Goal: Information Seeking & Learning: Find specific page/section

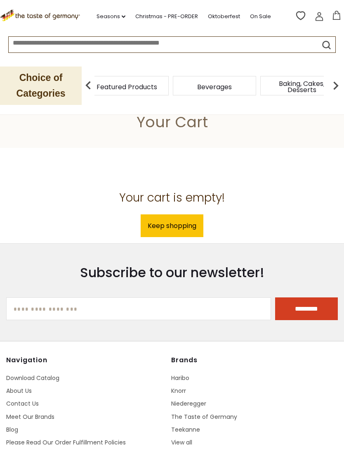
click at [132, 87] on div "Candy" at bounding box center [105, 85] width 83 height 19
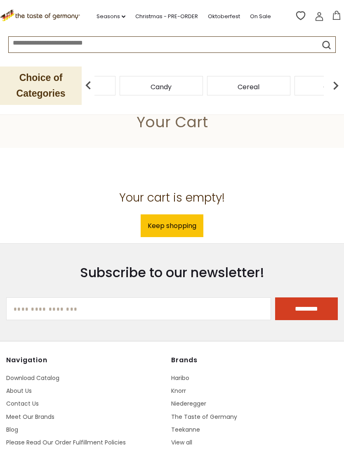
scroll to position [19, 0]
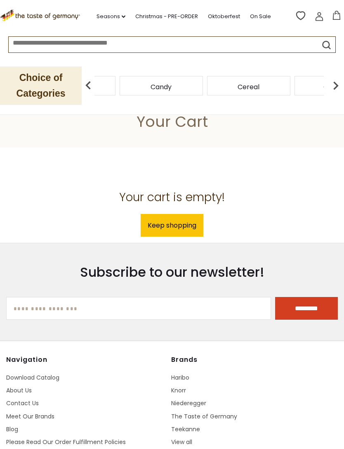
click at [207, 87] on div "Cereal" at bounding box center [248, 85] width 83 height 19
click at [334, 92] on img at bounding box center [336, 85] width 17 height 17
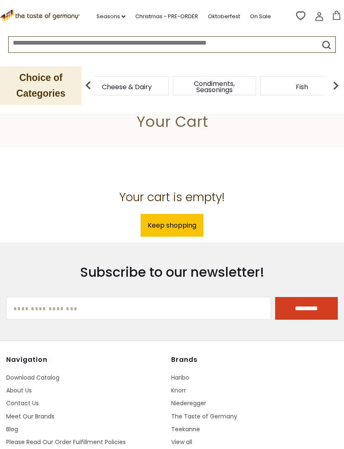
click at [169, 89] on div "Cheese & Dairy" at bounding box center [126, 85] width 83 height 19
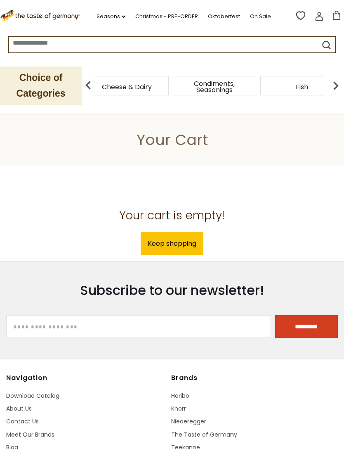
scroll to position [0, 0]
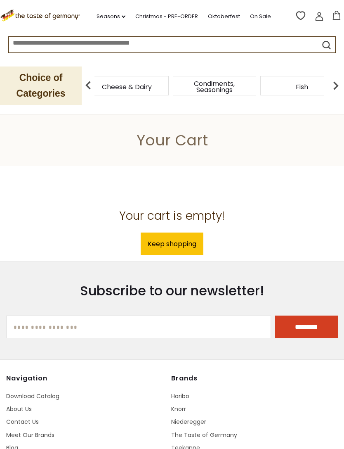
click at [223, 17] on link "Oktoberfest" at bounding box center [224, 16] width 32 height 9
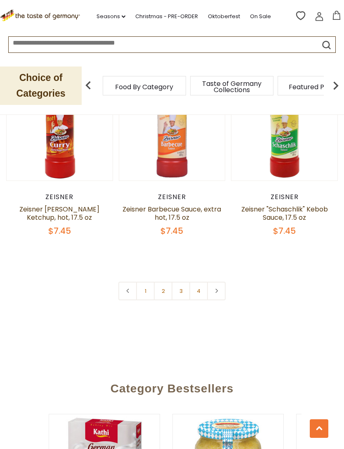
scroll to position [2330, 0]
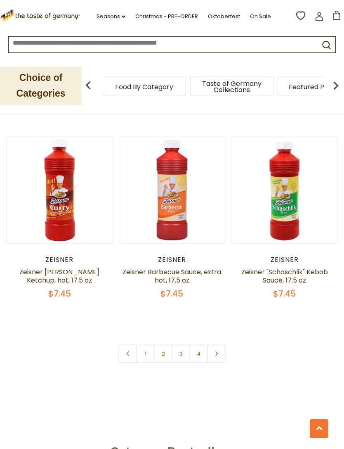
click at [153, 355] on link "1" at bounding box center [145, 353] width 19 height 19
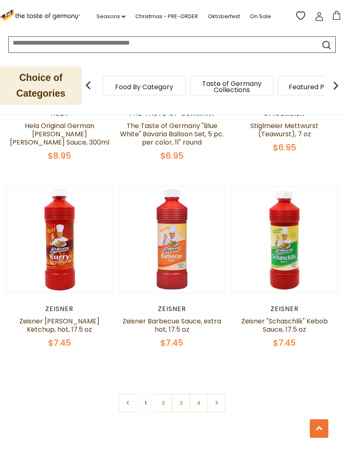
scroll to position [2282, 0]
click at [166, 406] on link "2" at bounding box center [163, 402] width 19 height 19
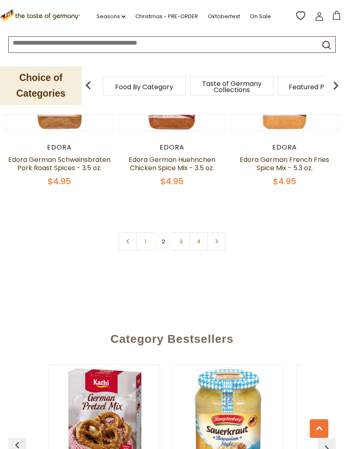
scroll to position [2443, 0]
click at [187, 232] on link "3" at bounding box center [181, 241] width 19 height 19
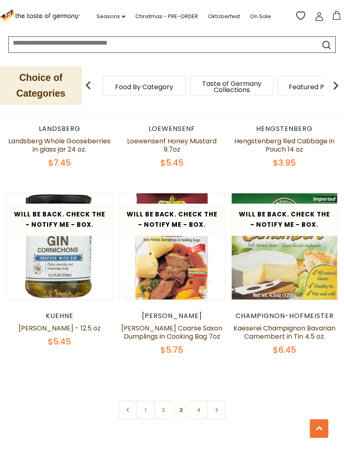
scroll to position [2206, 0]
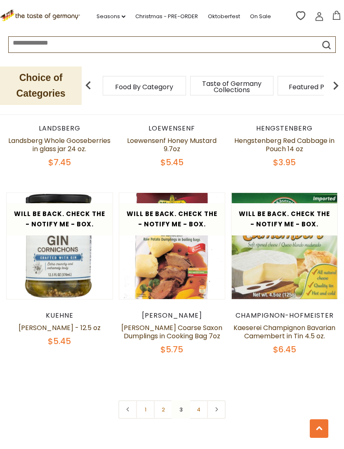
click at [207, 400] on link "4" at bounding box center [199, 409] width 19 height 19
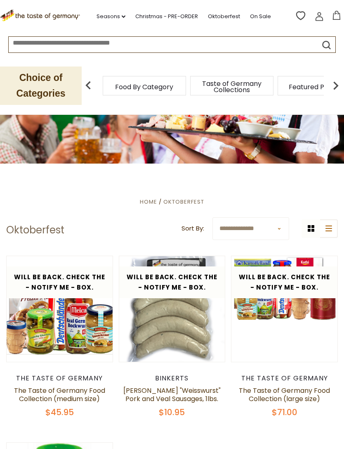
scroll to position [0, 0]
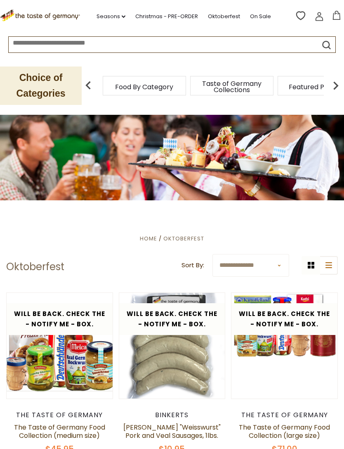
click at [199, 83] on span "Taste of Germany Collections" at bounding box center [232, 87] width 66 height 12
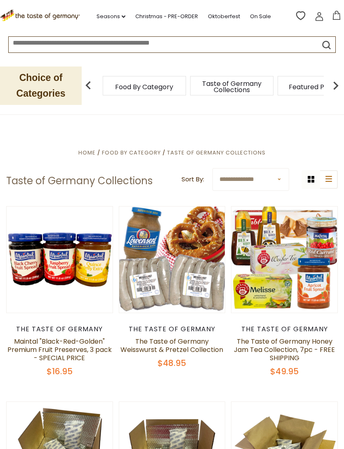
click at [289, 86] on span "Featured Products" at bounding box center [319, 87] width 61 height 6
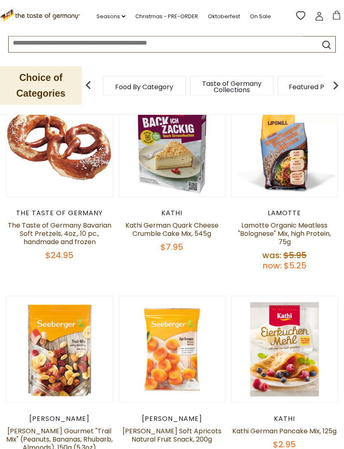
scroll to position [116, 0]
click at [243, 86] on span "Taste of Germany Collections" at bounding box center [232, 87] width 66 height 12
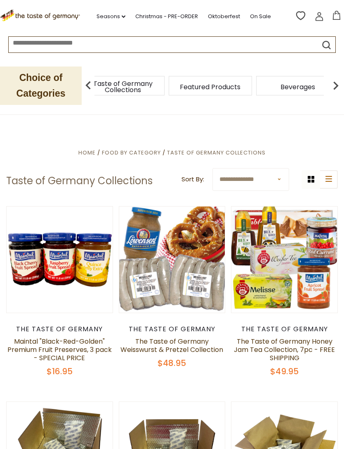
click at [156, 85] on span "Taste of Germany Collections" at bounding box center [123, 87] width 66 height 12
click at [166, 88] on div "Beverages" at bounding box center [124, 85] width 83 height 19
click at [288, 88] on span "Breads" at bounding box center [299, 87] width 23 height 6
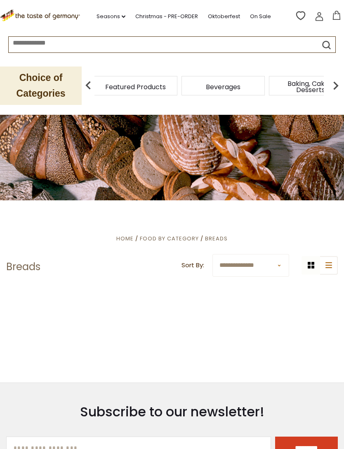
click at [81, 93] on span "Taste of Germany Collections" at bounding box center [48, 87] width 66 height 12
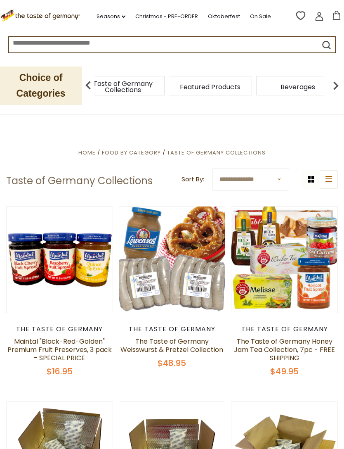
click at [156, 88] on span "Taste of Germany Collections" at bounding box center [123, 87] width 66 height 12
click at [304, 90] on span "Featured Products" at bounding box center [315, 87] width 61 height 6
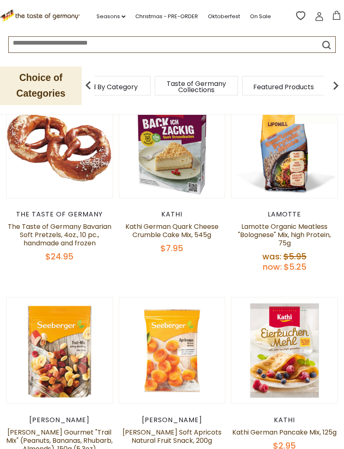
scroll to position [114, 0]
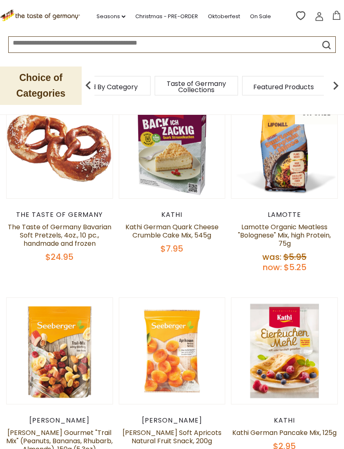
click at [73, 14] on icon ".st0{fill:#EDD300;} .st1{fill:#D33E21;}" at bounding box center [41, 15] width 82 height 12
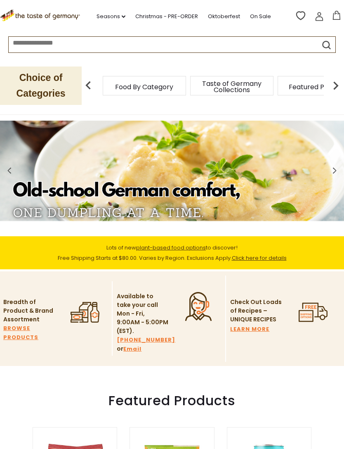
click at [318, 21] on link at bounding box center [319, 18] width 9 height 12
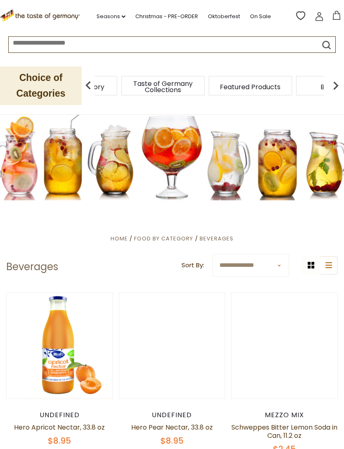
scroll to position [0, 0]
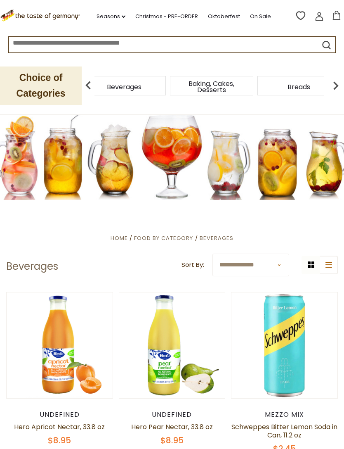
click at [142, 85] on span "Beverages" at bounding box center [124, 87] width 35 height 6
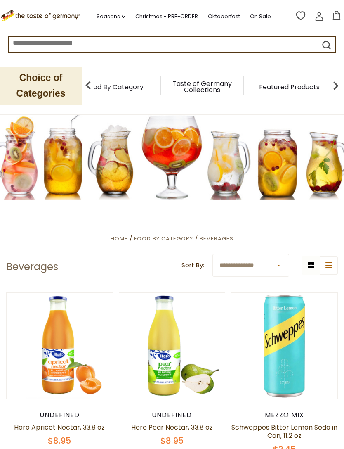
click at [147, 87] on div "Candy" at bounding box center [105, 85] width 83 height 19
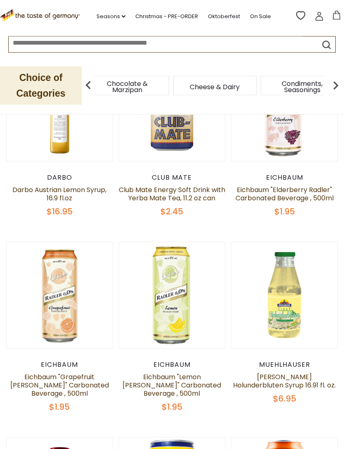
scroll to position [422, 0]
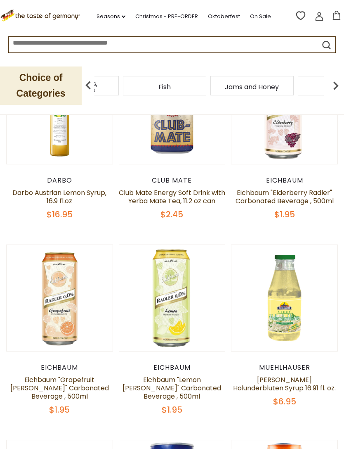
click at [47, 90] on p "Choice of Categories" at bounding box center [41, 85] width 82 height 38
click at [87, 88] on img at bounding box center [88, 85] width 17 height 17
click at [142, 86] on div "Jams and Honey" at bounding box center [100, 85] width 83 height 19
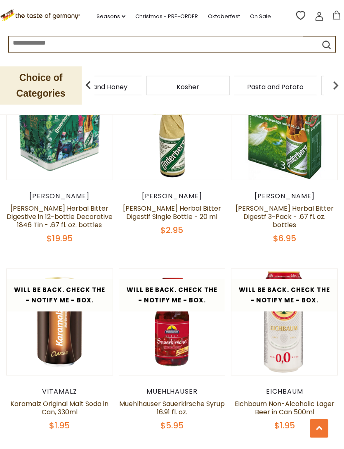
scroll to position [1350, 0]
click at [187, 14] on link "Christmas - PRE-ORDER" at bounding box center [166, 16] width 63 height 9
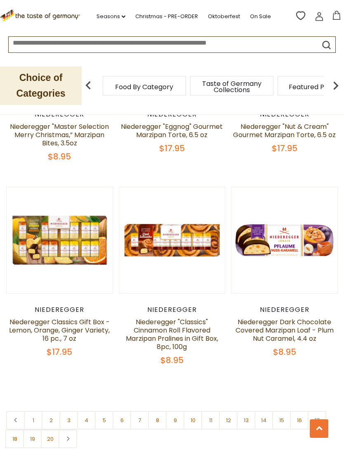
scroll to position [2251, 0]
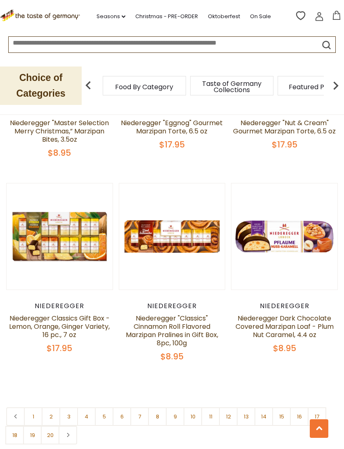
click at [55, 408] on link "2" at bounding box center [51, 416] width 19 height 19
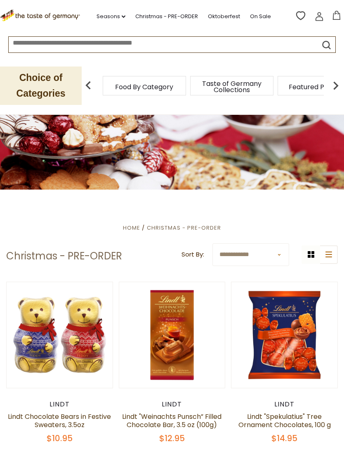
scroll to position [0, 0]
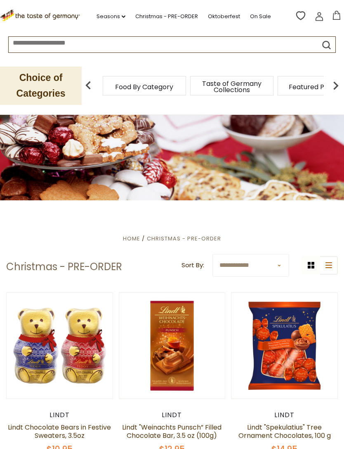
click at [278, 94] on div "Featured Products" at bounding box center [319, 85] width 83 height 19
click at [169, 81] on div "Breads" at bounding box center [126, 85] width 83 height 19
click at [173, 83] on div "Candy" at bounding box center [214, 85] width 83 height 19
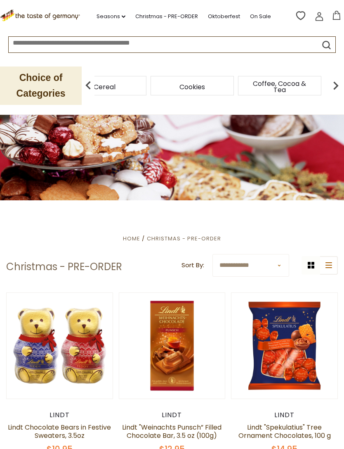
click at [147, 87] on div "Cereal" at bounding box center [104, 85] width 83 height 19
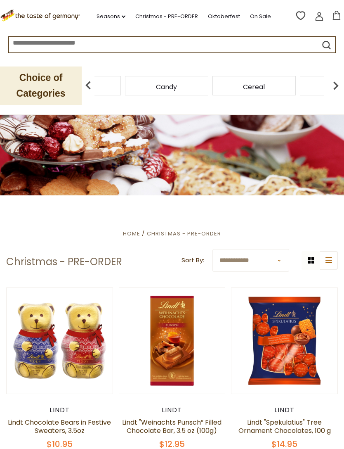
scroll to position [7, 0]
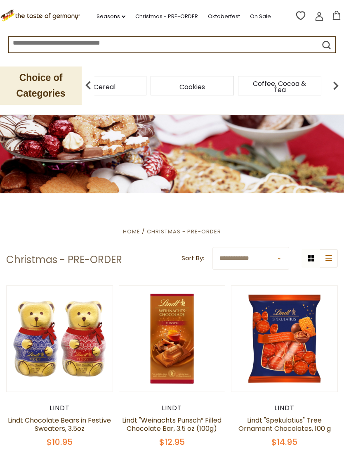
click at [147, 90] on div "Cereal" at bounding box center [104, 85] width 83 height 19
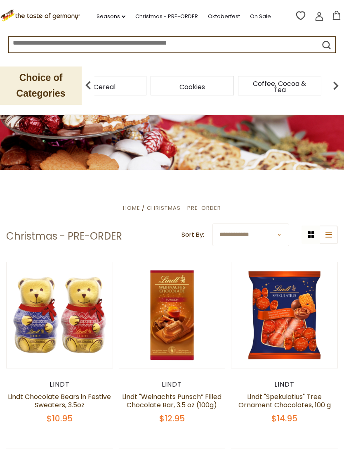
scroll to position [0, 0]
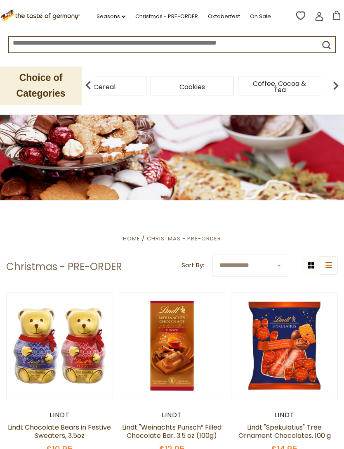
click at [15, 15] on icon ".st0{fill:#EDD300;} .st1{fill:#D33E21;}" at bounding box center [41, 15] width 82 height 12
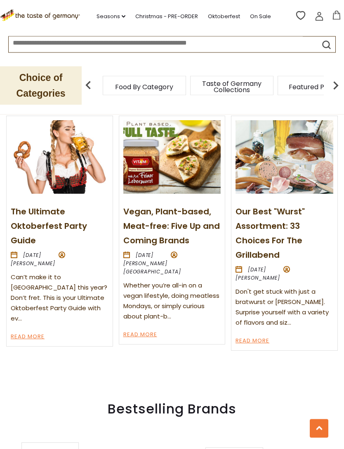
scroll to position [889, 0]
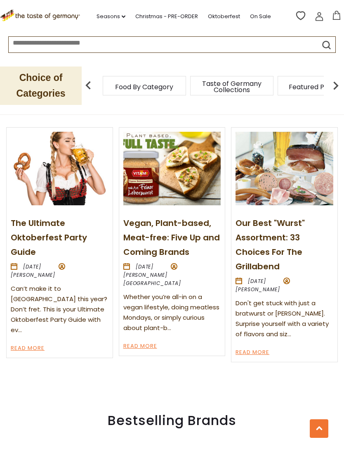
click at [102, 46] on input at bounding box center [156, 41] width 294 height 9
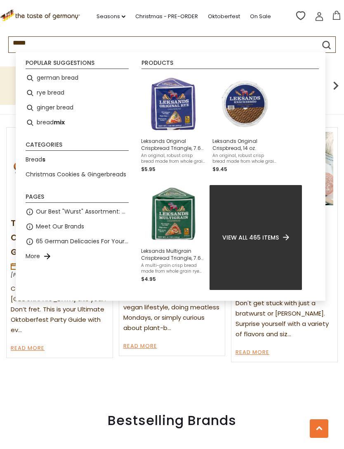
click at [73, 82] on li "german bread" at bounding box center [77, 78] width 110 height 15
type input "**********"
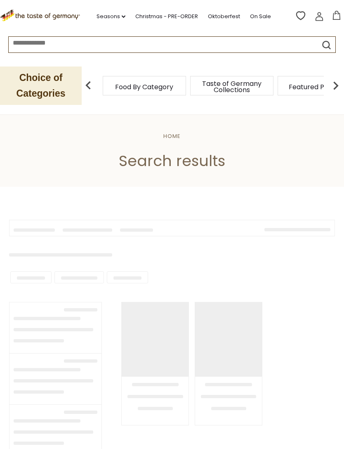
type input "**********"
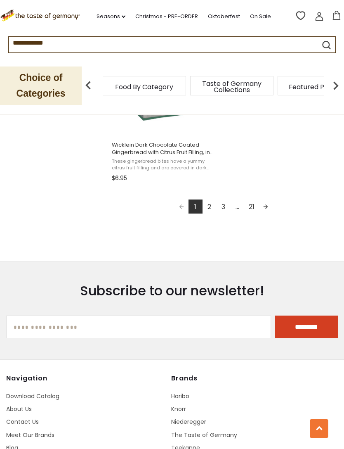
scroll to position [1557, 0]
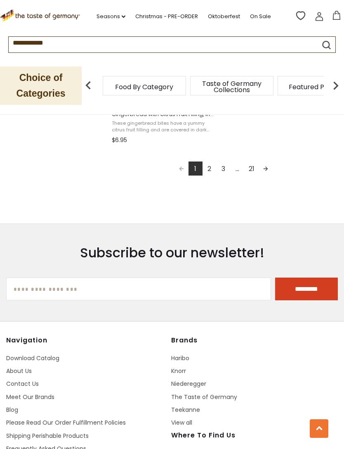
click at [213, 172] on link "2" at bounding box center [210, 168] width 14 height 14
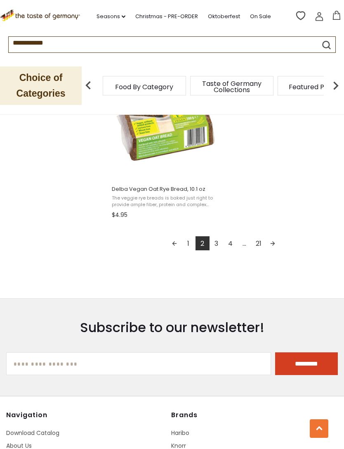
scroll to position [1493, 0]
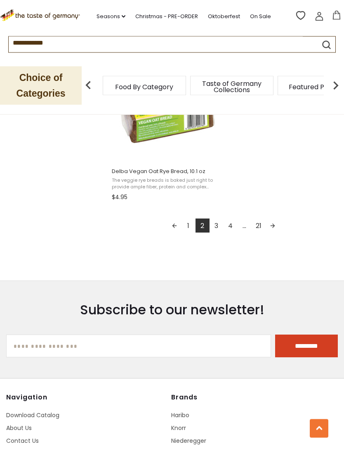
click at [217, 231] on link "3" at bounding box center [217, 226] width 14 height 14
